Goal: Task Accomplishment & Management: Manage account settings

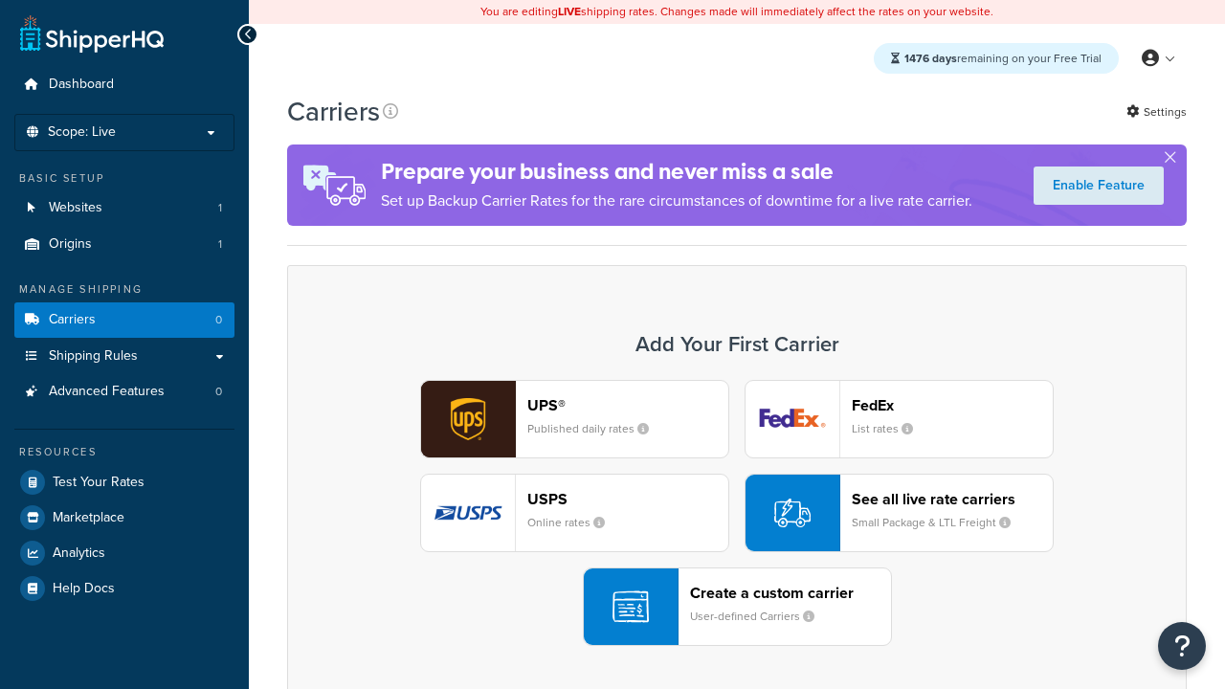
click at [737, 513] on div "UPS® Published daily rates FedEx List rates USPS Online rates See all live rate…" at bounding box center [736, 513] width 859 height 266
click at [952, 405] on header "FedEx" at bounding box center [952, 405] width 201 height 18
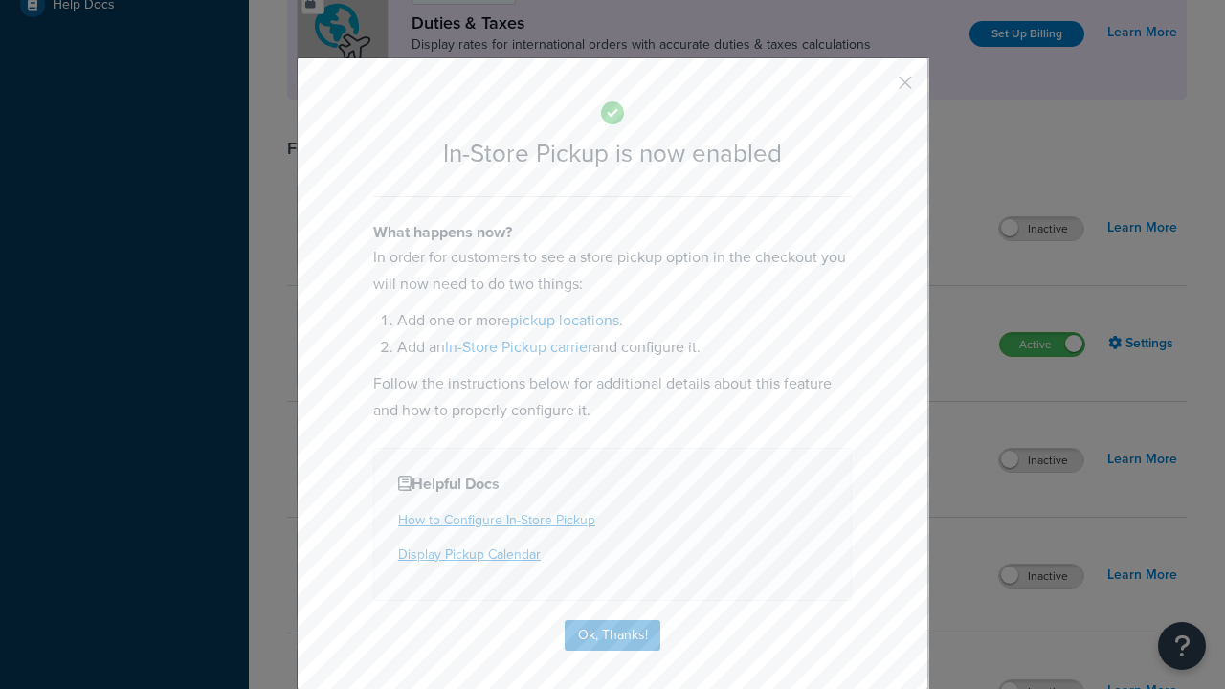
click at [877, 89] on button "button" at bounding box center [877, 89] width 5 height 5
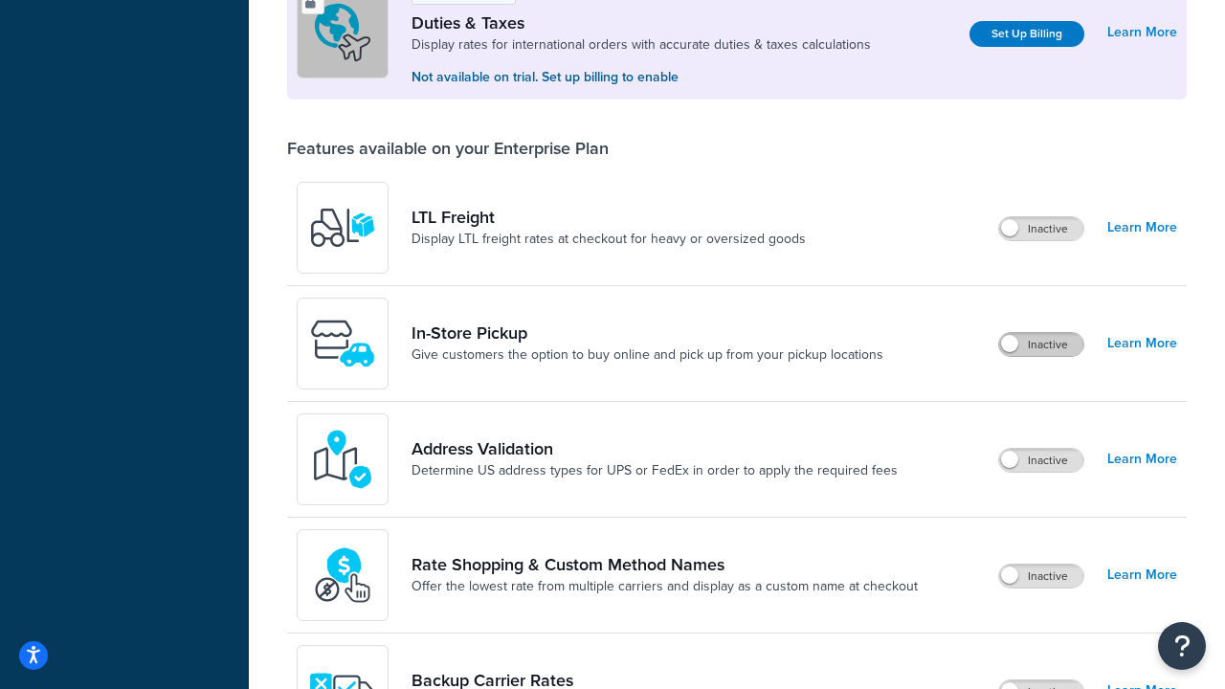
scroll to position [584, 0]
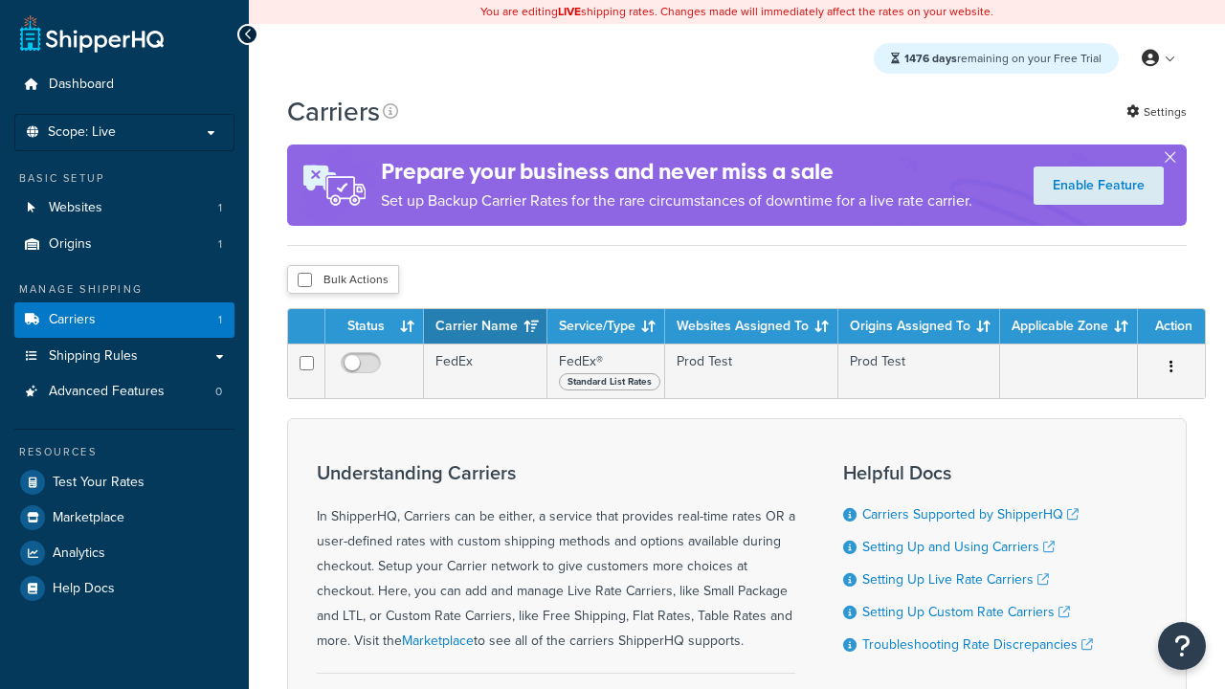
click at [304, 280] on input "checkbox" at bounding box center [305, 280] width 14 height 14
checkbox input "true"
click at [0, 0] on button "Delete" at bounding box center [0, 0] width 0 height 0
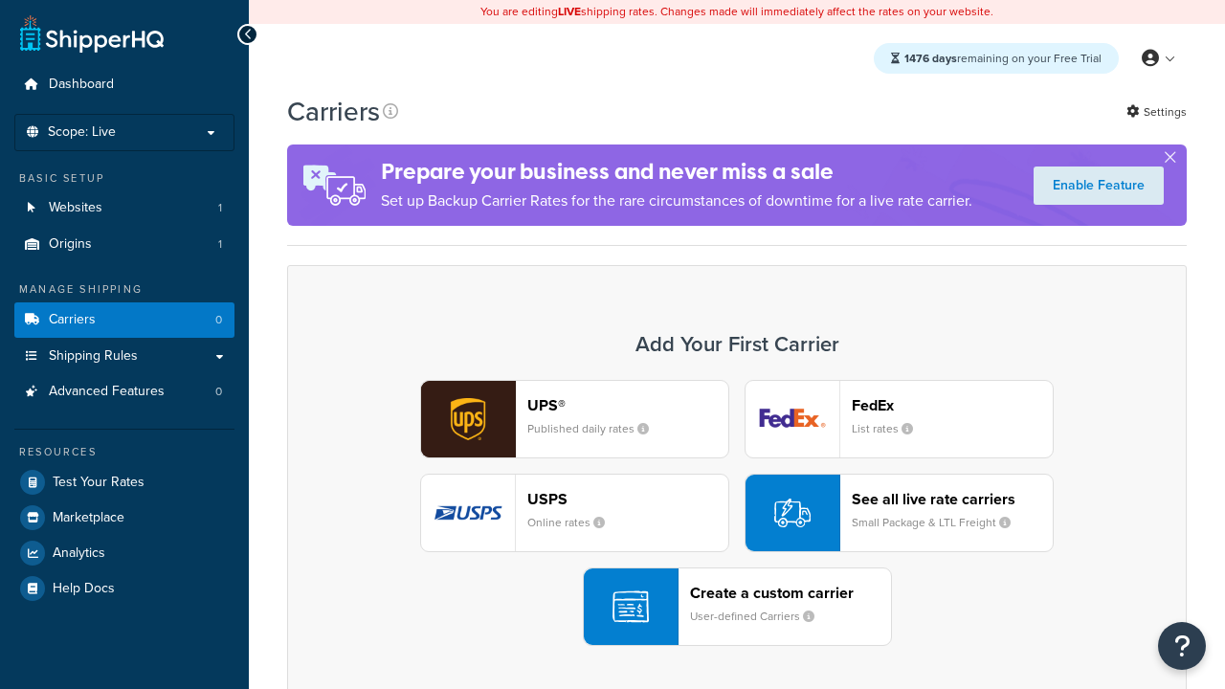
click at [737, 513] on div "UPS® Published daily rates FedEx List rates USPS Online rates See all live rate…" at bounding box center [736, 513] width 859 height 266
click at [952, 405] on header "FedEx" at bounding box center [952, 405] width 201 height 18
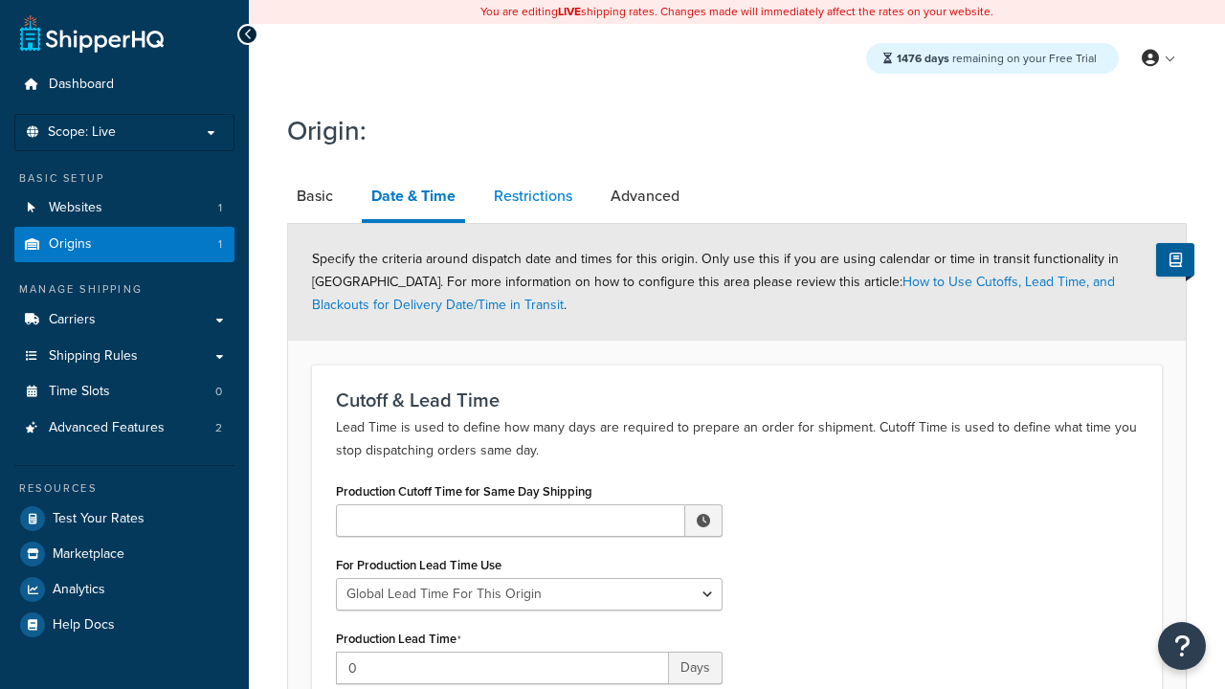
click at [533, 196] on link "Restrictions" at bounding box center [533, 196] width 98 height 46
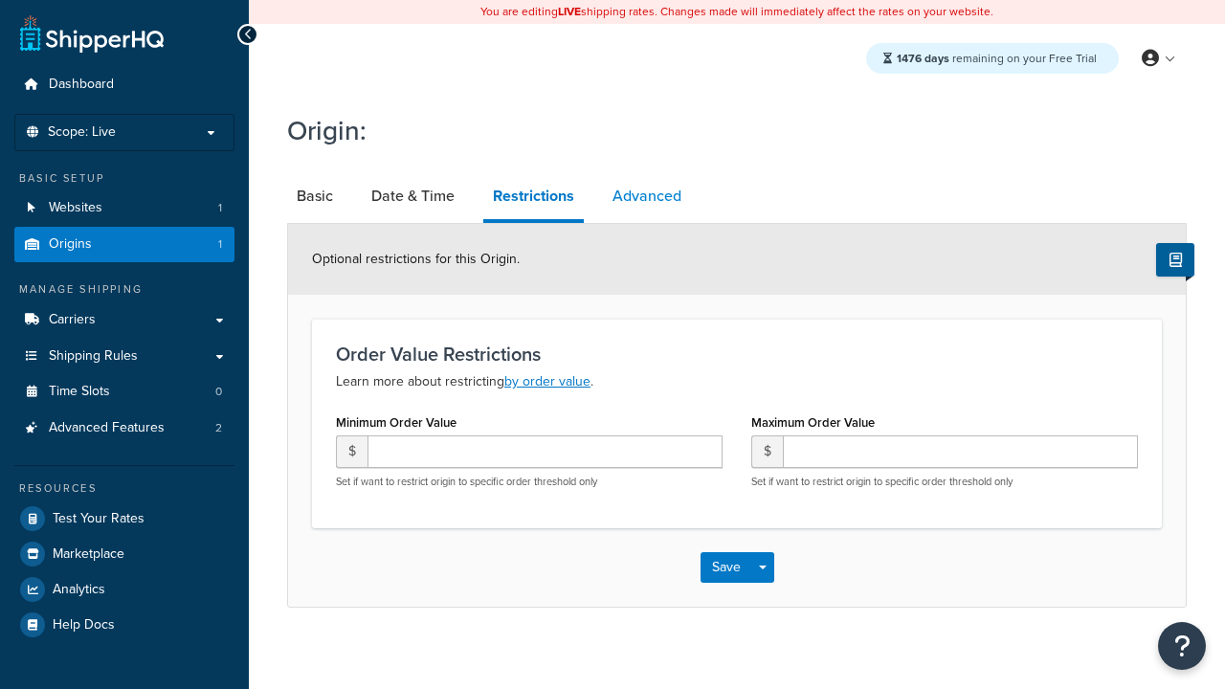
click at [646, 196] on link "Advanced" at bounding box center [647, 196] width 88 height 46
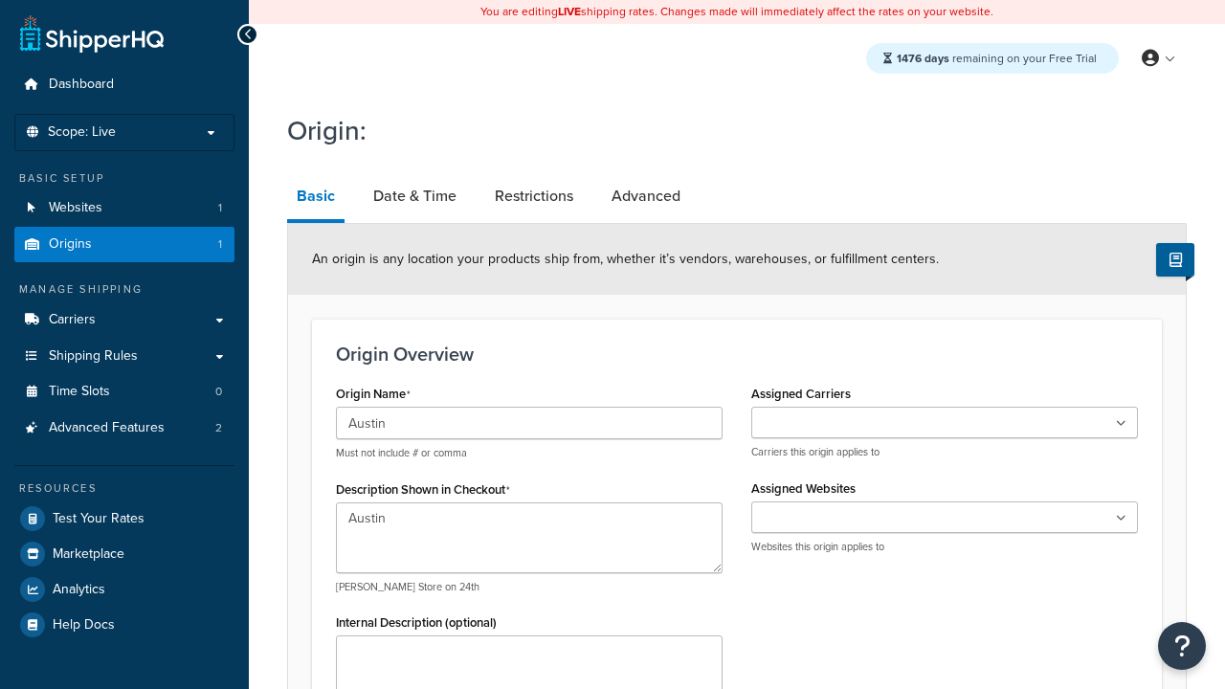
type textarea "Austin"
type input "Test Street"
type input "Austin"
select select "43"
type input "Austin"
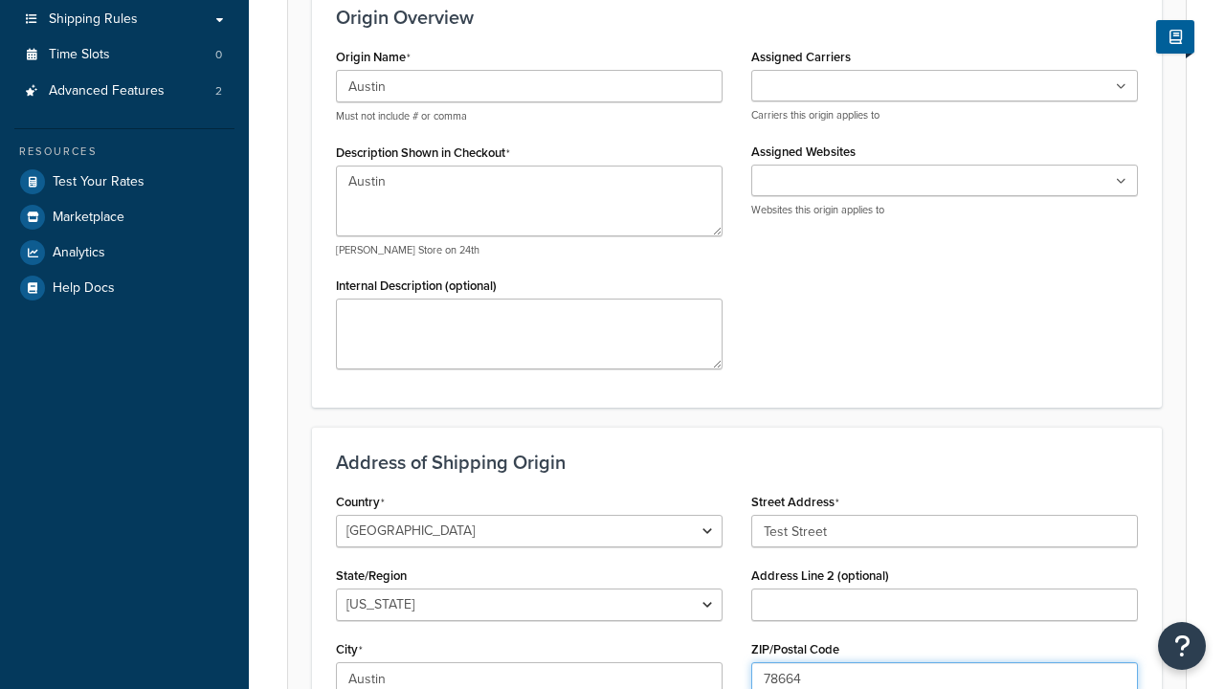
type input "78664"
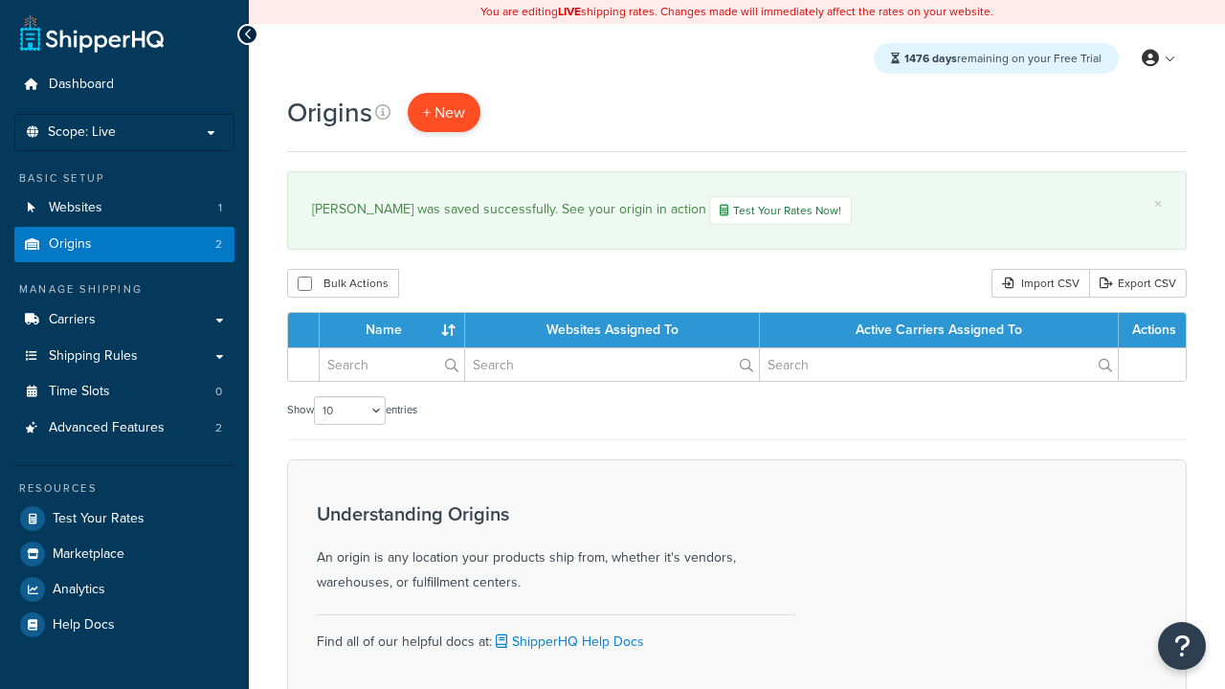
click at [443, 112] on span "+ New" at bounding box center [444, 112] width 42 height 22
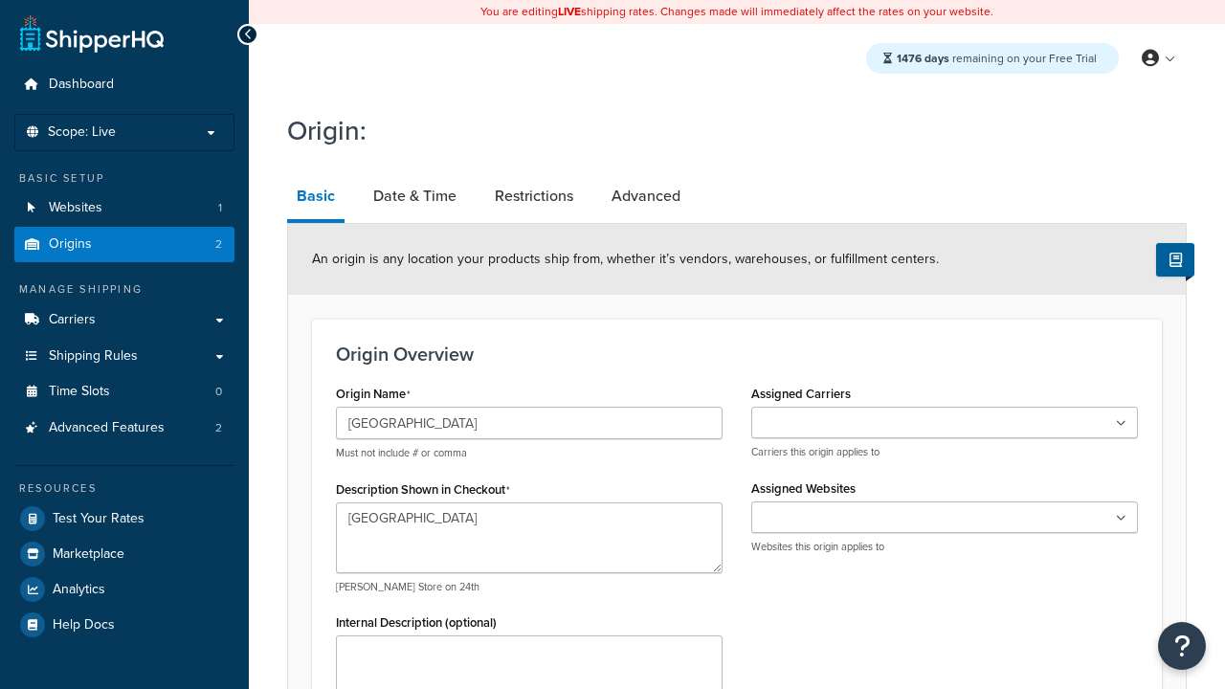
type textarea "[GEOGRAPHIC_DATA]"
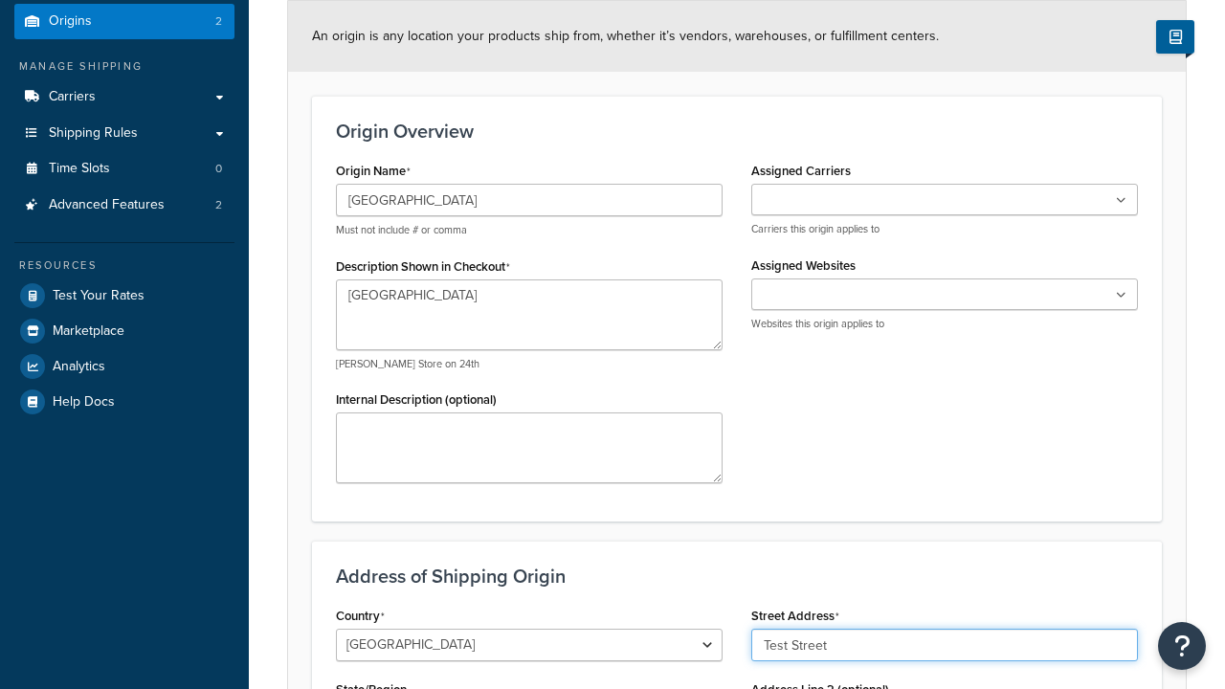
type input "Test Street"
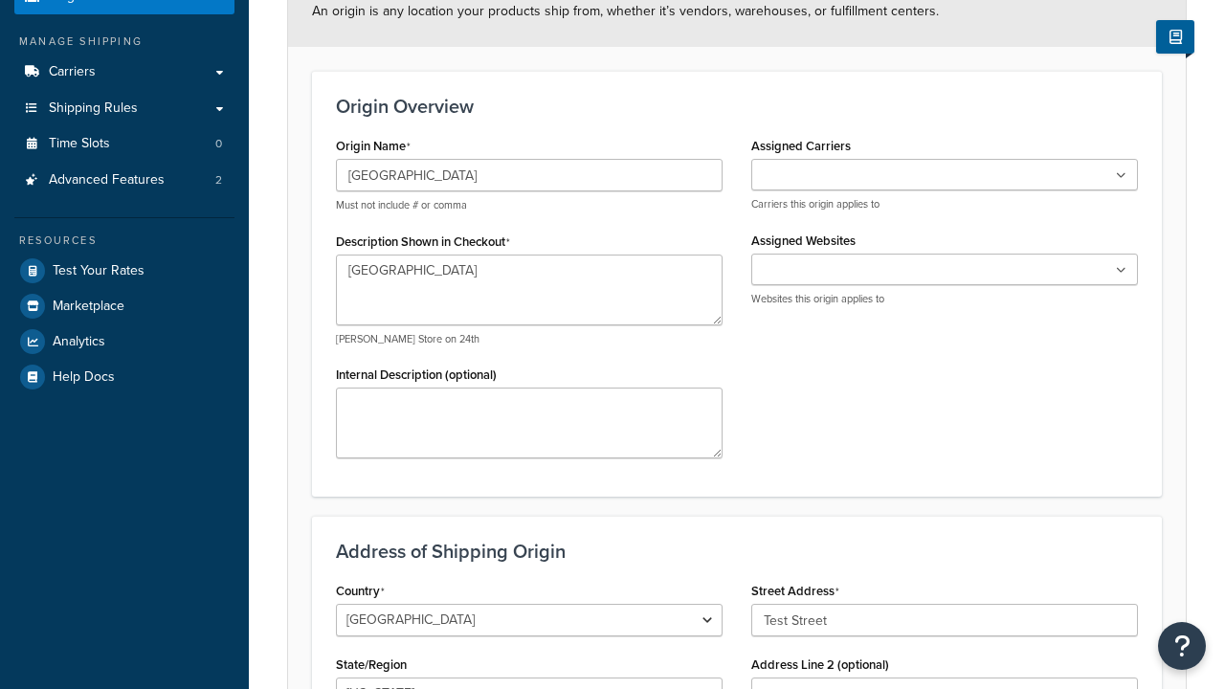
type input "Austin"
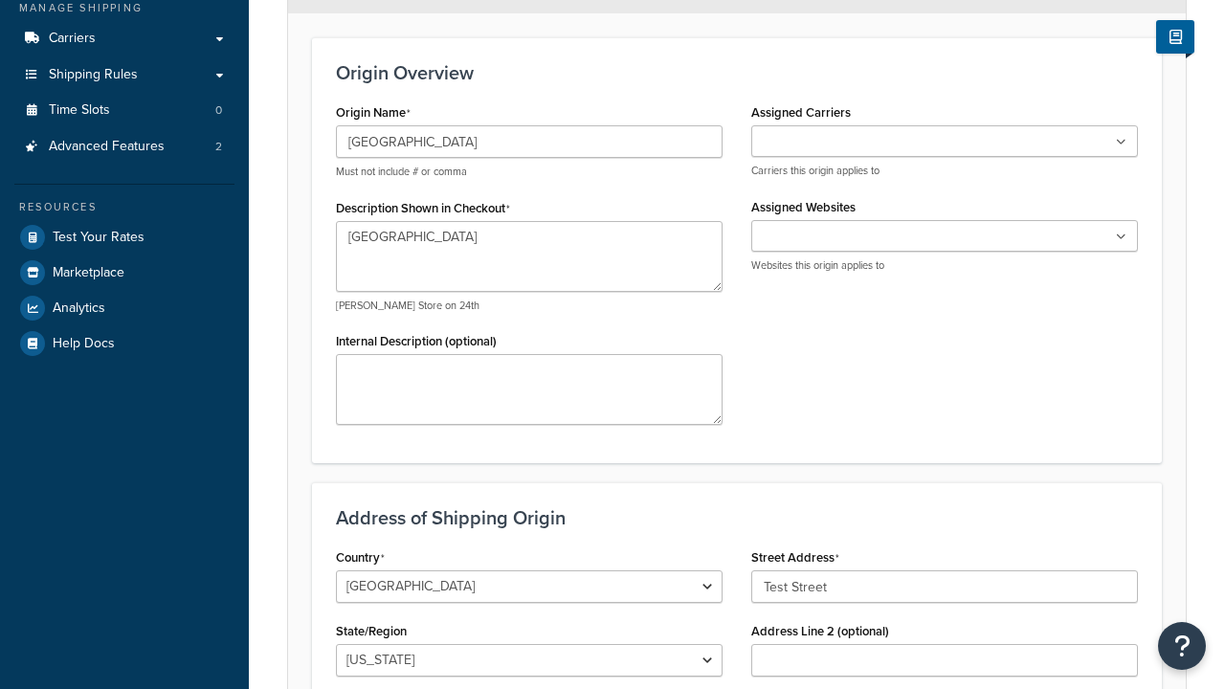
select select "43"
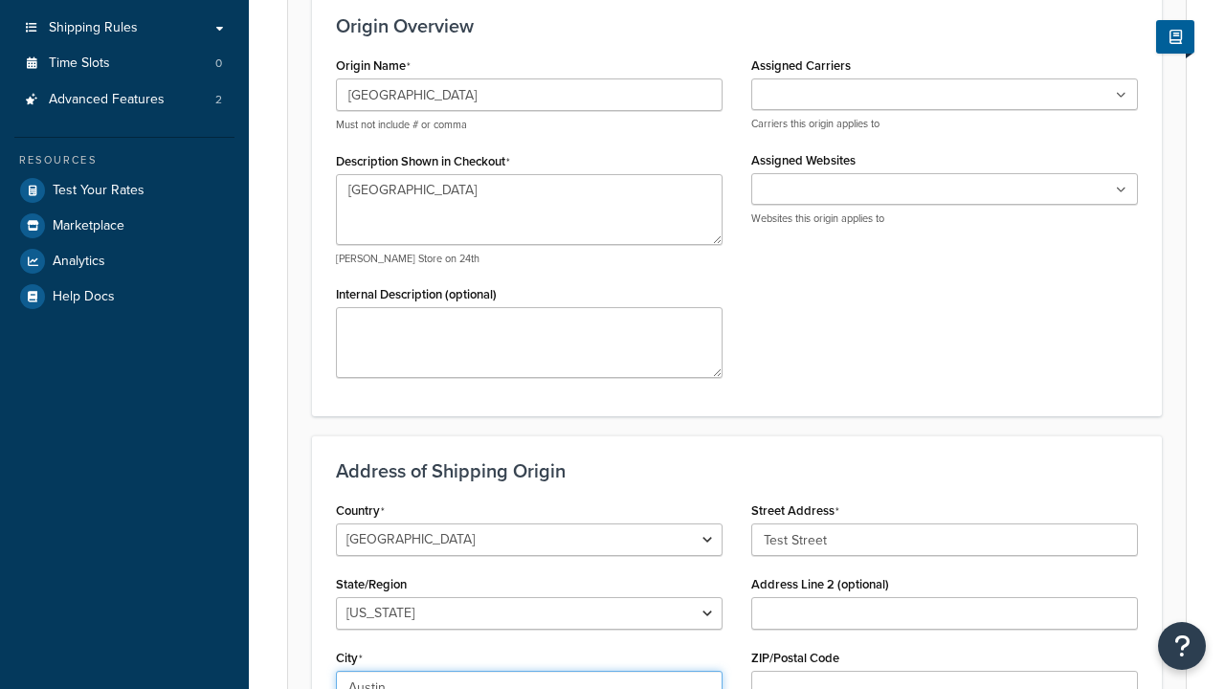
type input "Austin"
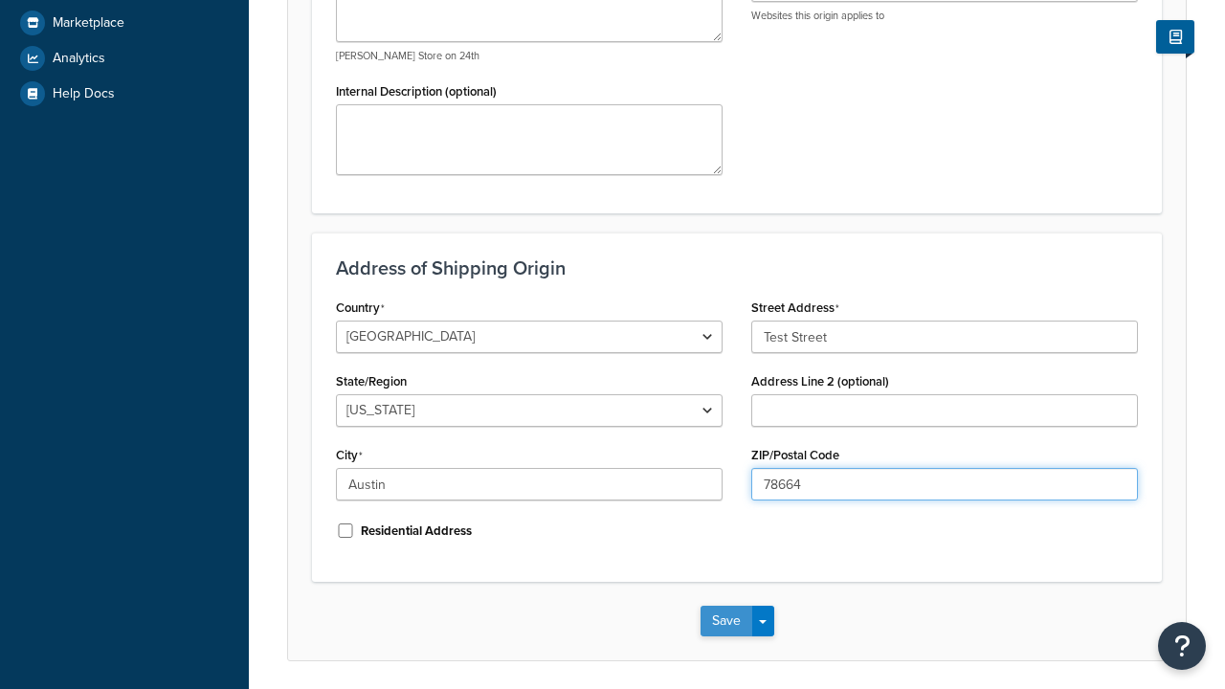
type input "78664"
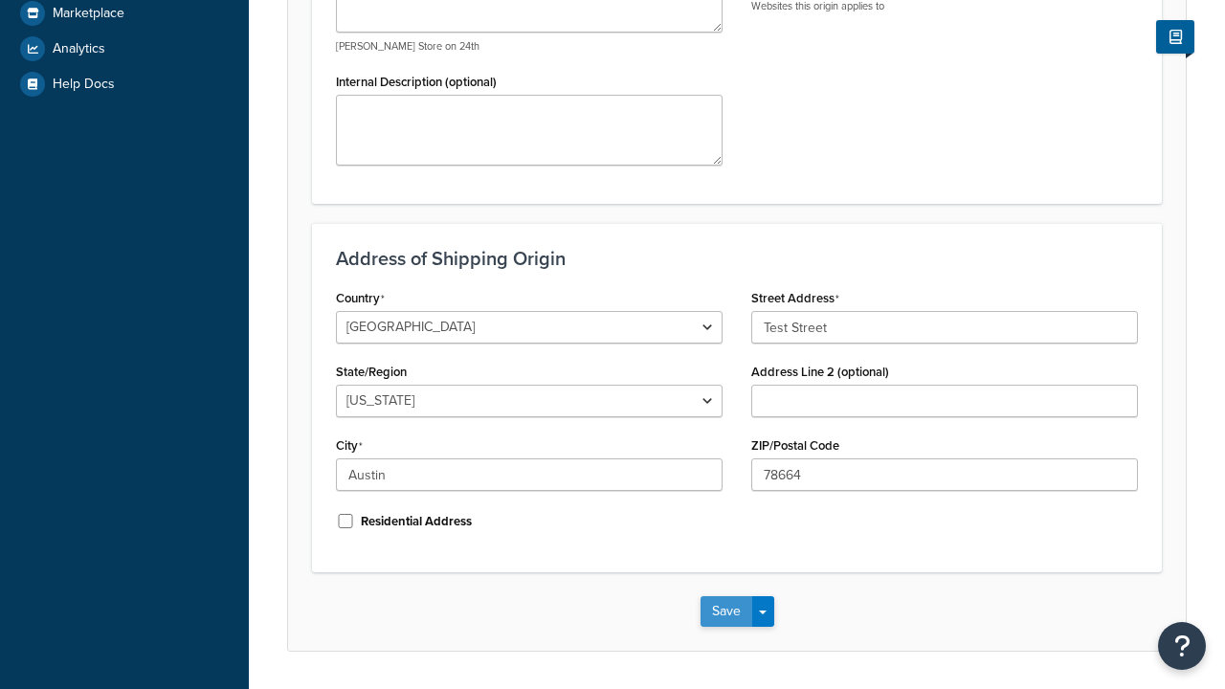
click at [725, 596] on button "Save" at bounding box center [726, 611] width 52 height 31
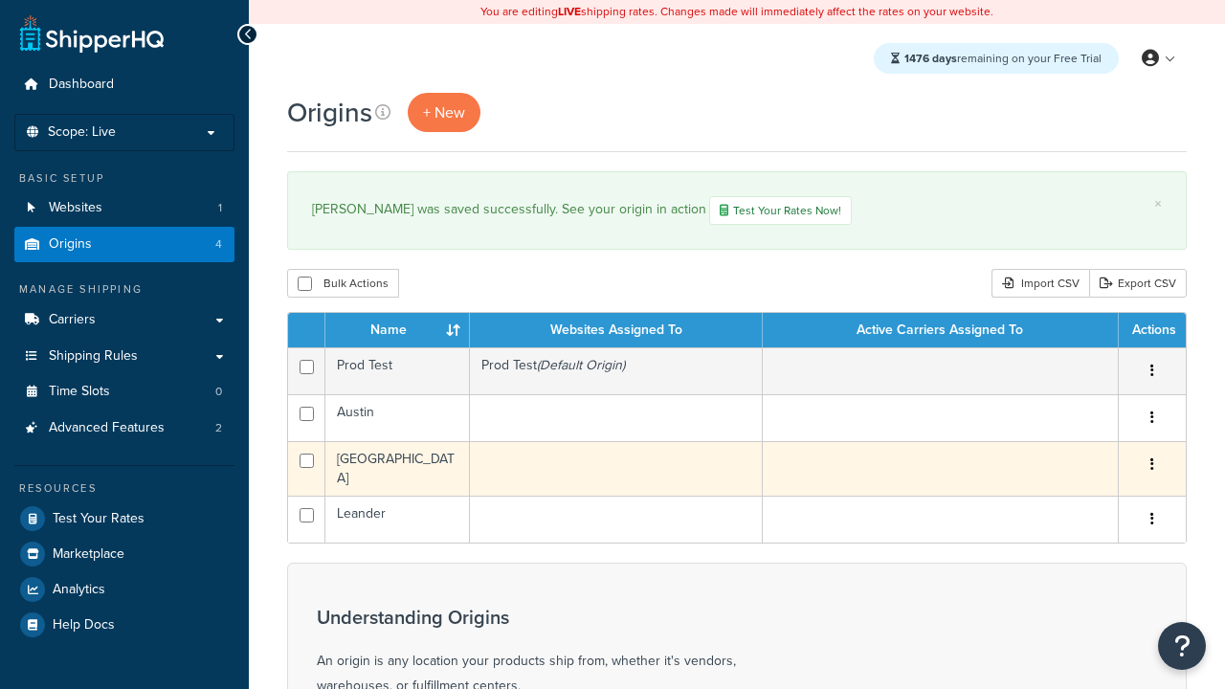
click at [1151, 467] on icon "button" at bounding box center [1152, 463] width 4 height 13
click at [0, 0] on link "Edit" at bounding box center [0, 0] width 0 height 0
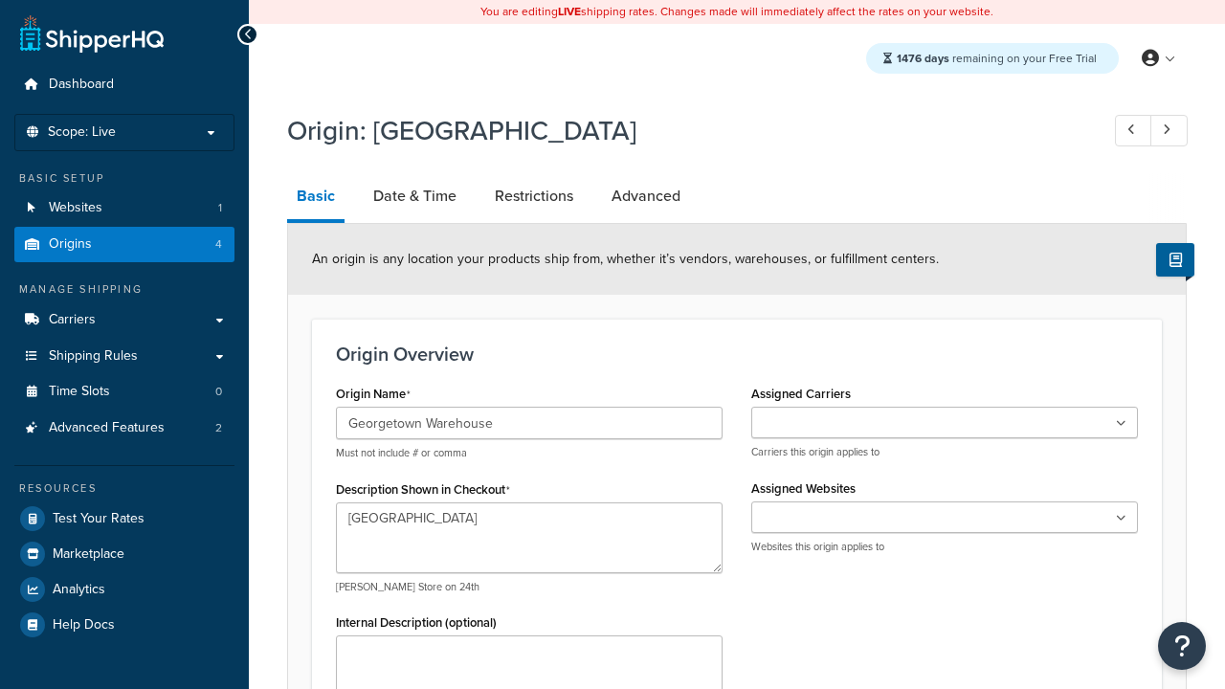
select select "43"
type input "Georgetown Warehouse"
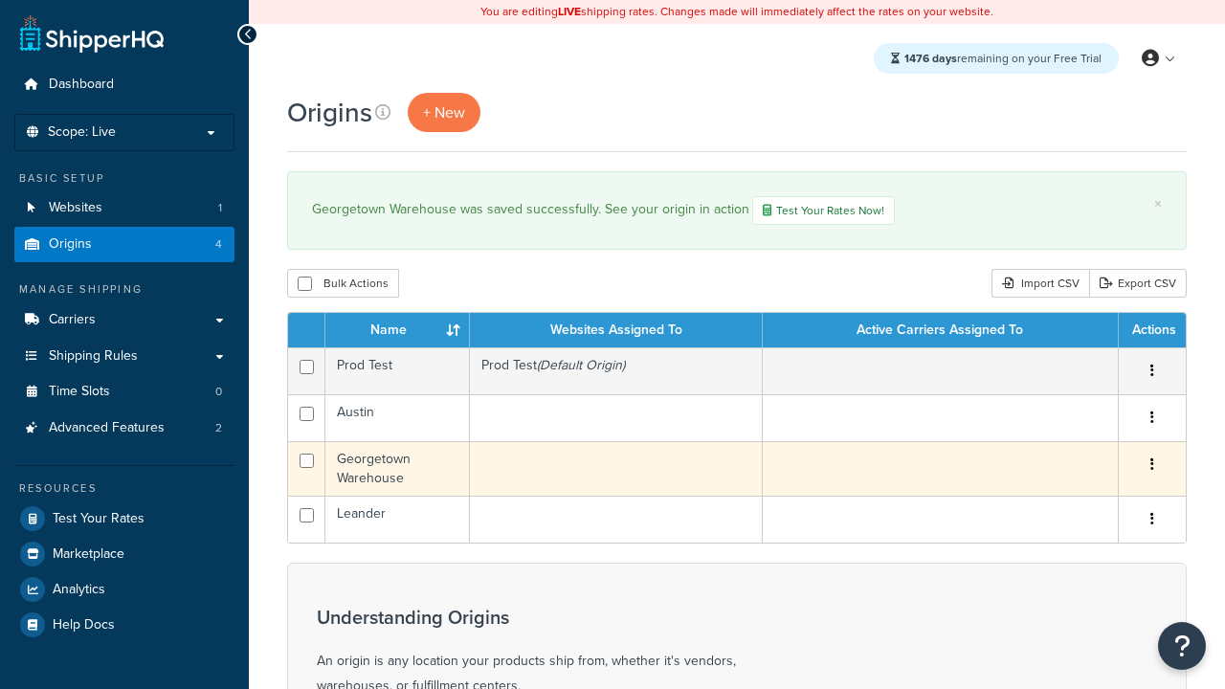
click at [1151, 467] on icon "button" at bounding box center [1152, 463] width 4 height 13
click at [0, 0] on link "Delete" at bounding box center [0, 0] width 0 height 0
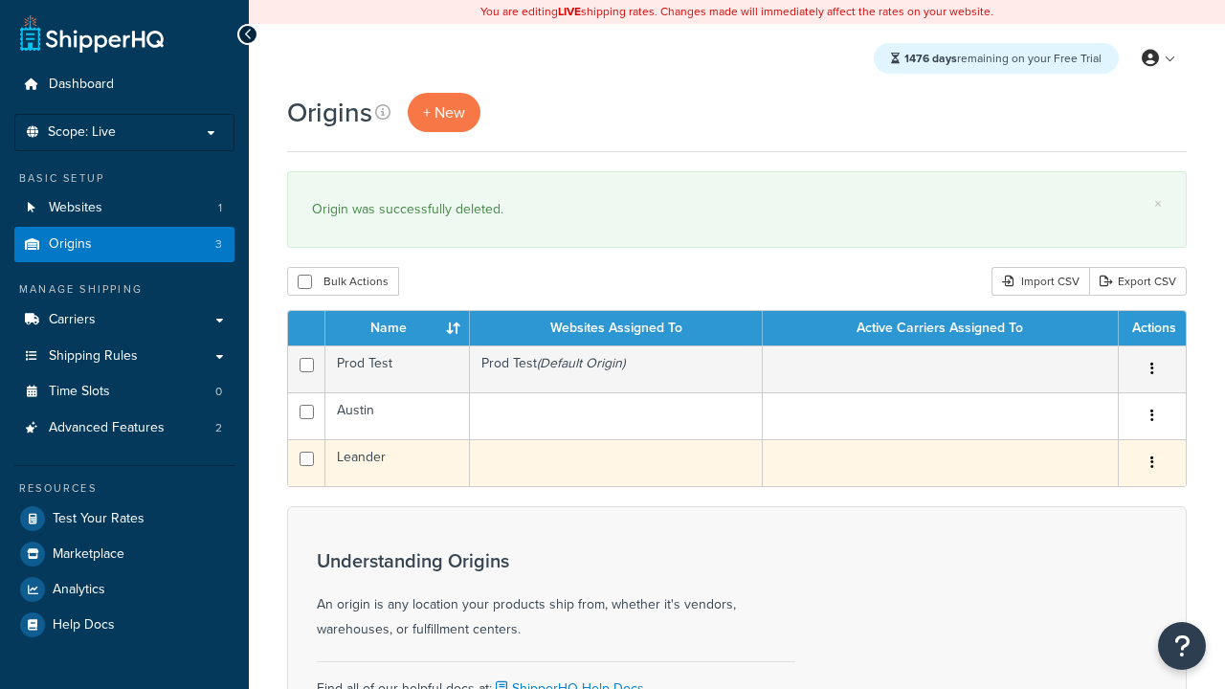
click at [1151, 464] on icon "button" at bounding box center [1152, 462] width 4 height 13
click at [0, 0] on link "Duplicate" at bounding box center [0, 0] width 0 height 0
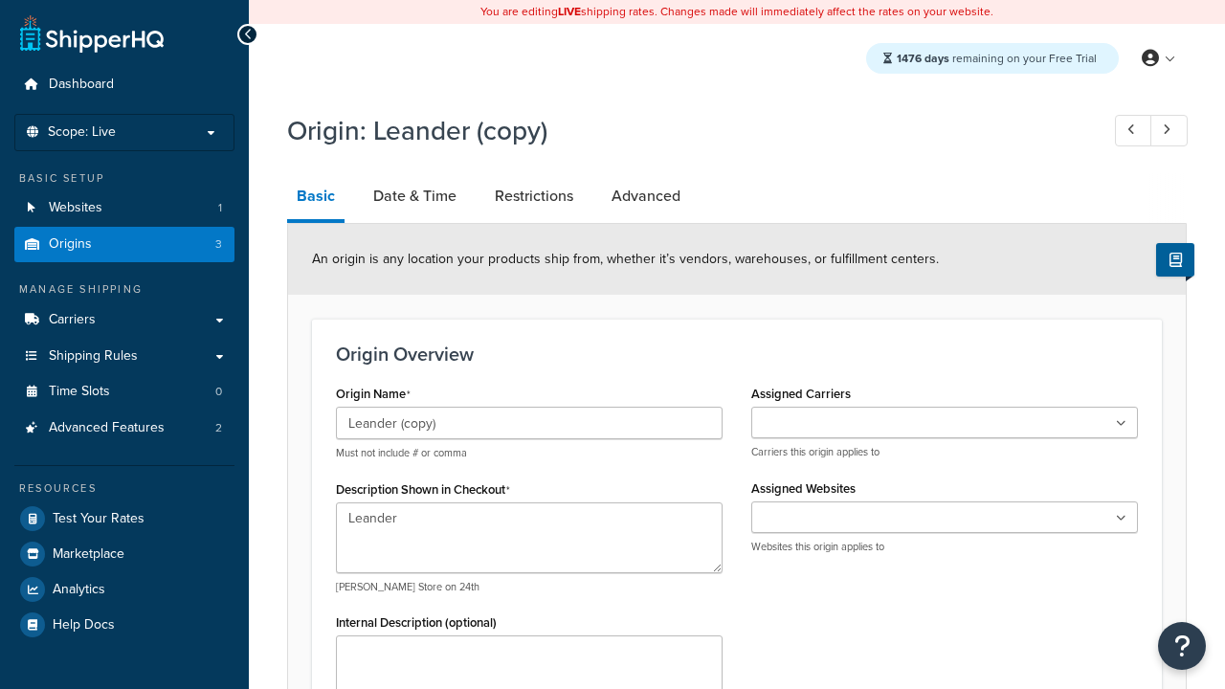
select select "43"
